Goal: Information Seeking & Learning: Find specific fact

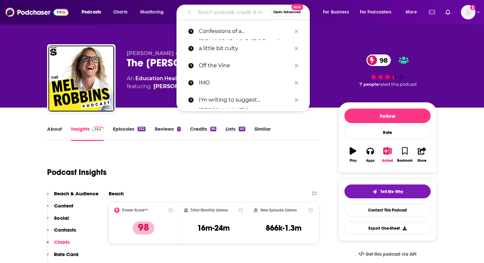
click at [206, 12] on input "Search podcasts, credits, & more..." at bounding box center [233, 12] width 76 height 11
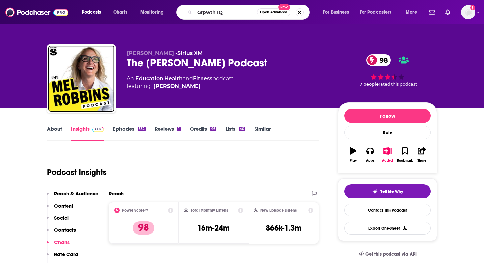
click at [206, 13] on input "Grpwth IQ" at bounding box center [226, 12] width 63 height 11
type input "Growth IQ"
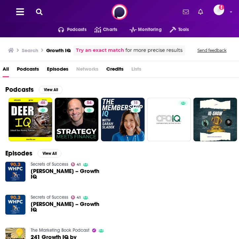
click at [51, 174] on span "[PERSON_NAME] – Growth IQ" at bounding box center [68, 173] width 75 height 11
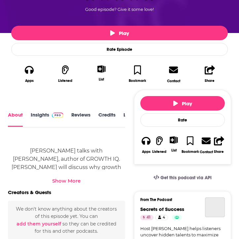
scroll to position [166, 0]
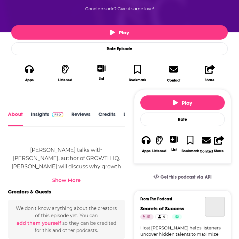
click at [35, 116] on link "Insights" at bounding box center [47, 118] width 33 height 15
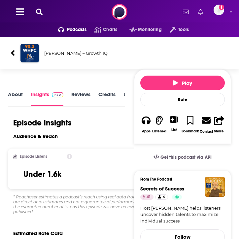
click at [11, 48] on div at bounding box center [16, 53] width 10 height 21
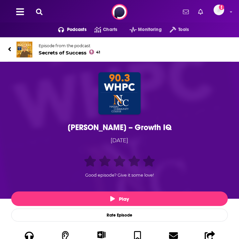
click at [10, 50] on icon at bounding box center [9, 49] width 3 height 4
